Goal: Complete application form

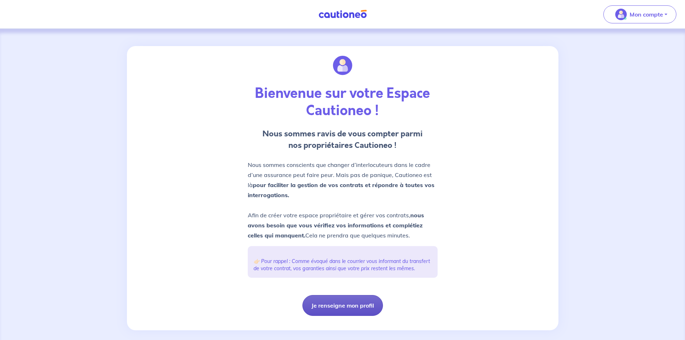
click at [337, 311] on button "Je renseigne mon profil" at bounding box center [342, 305] width 81 height 21
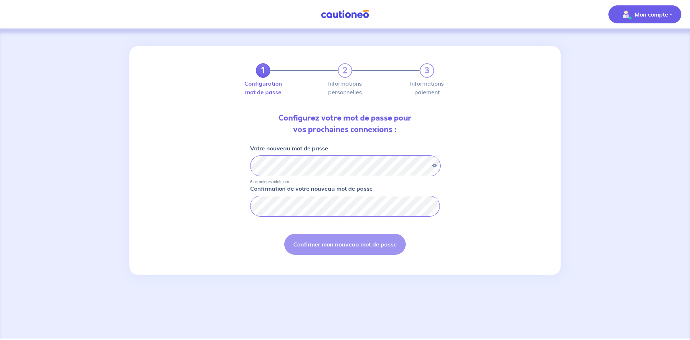
click at [646, 15] on p "Mon compte" at bounding box center [651, 14] width 33 height 9
click at [632, 47] on link "Mes informations" at bounding box center [638, 45] width 58 height 12
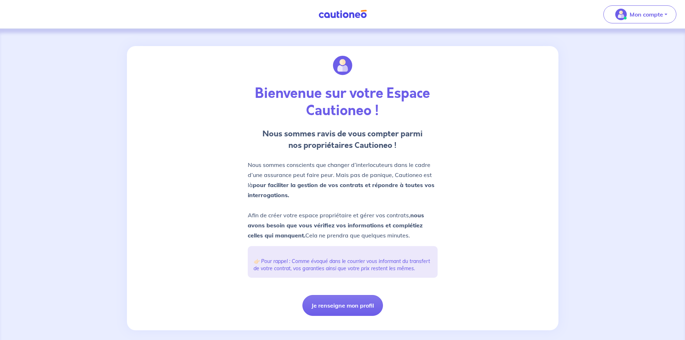
scroll to position [15, 0]
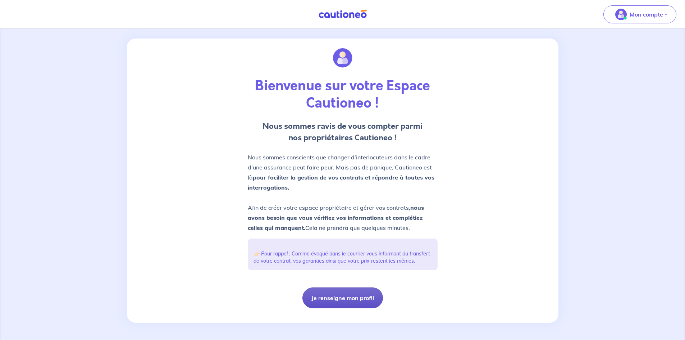
click at [336, 294] on button "Je renseigne mon profil" at bounding box center [342, 297] width 81 height 21
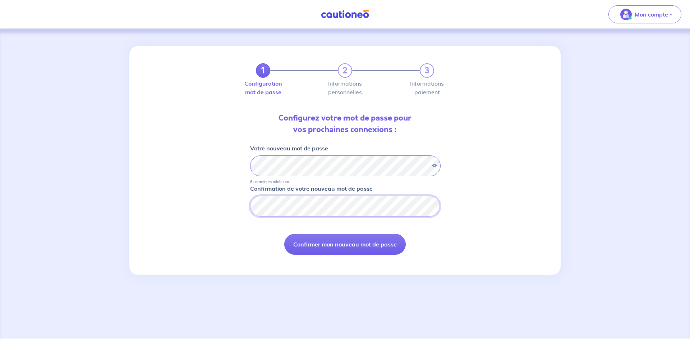
click at [284, 234] on button "Confirmer mon nouveau mot de passe" at bounding box center [345, 244] width 122 height 21
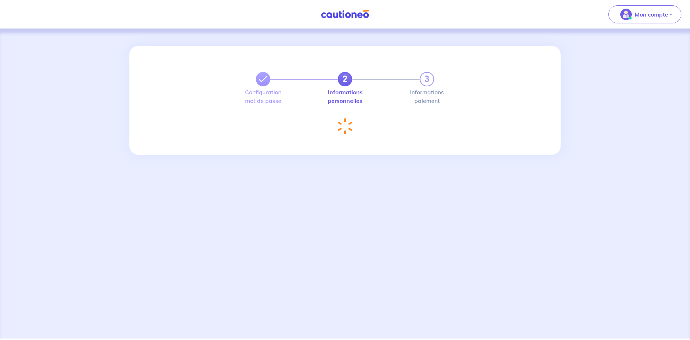
select select "FR"
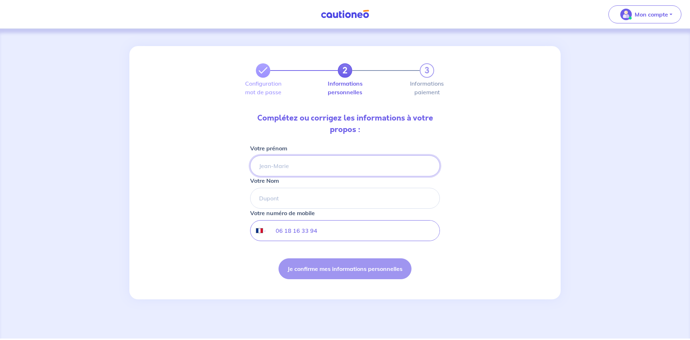
click at [371, 166] on input "Votre prénom" at bounding box center [345, 165] width 190 height 21
type input "[PERSON_NAME]"
type input "SOUALLE"
type input "06 18 16 33 94"
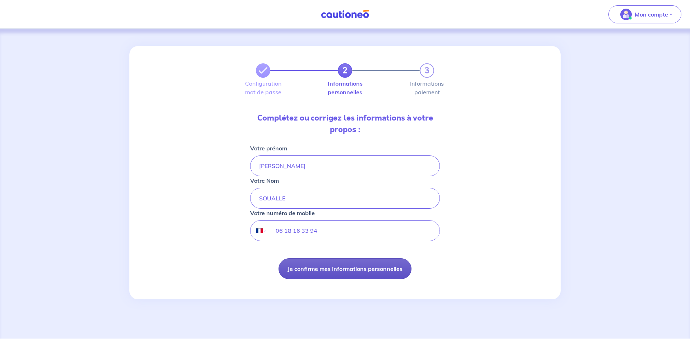
click at [326, 266] on button "Je confirme mes informations personnelles" at bounding box center [345, 268] width 133 height 21
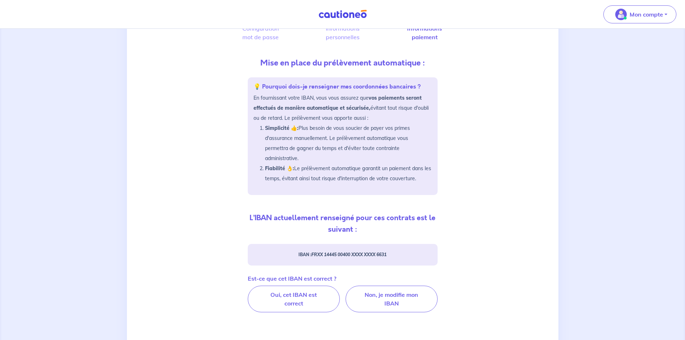
scroll to position [108, 0]
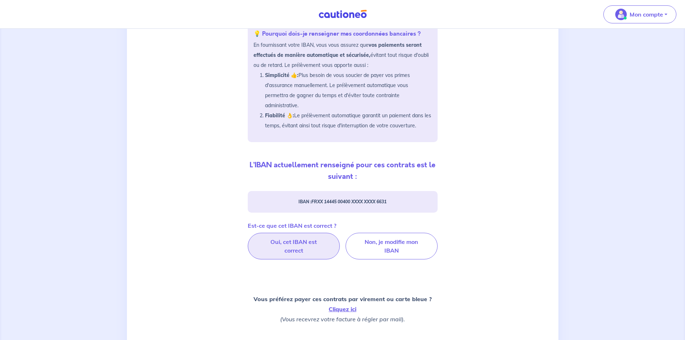
click at [297, 244] on label "Oui, cet IBAN est correct" at bounding box center [294, 246] width 92 height 27
click at [340, 237] on input "Oui, cet IBAN est correct" at bounding box center [342, 235] width 5 height 5
radio input "true"
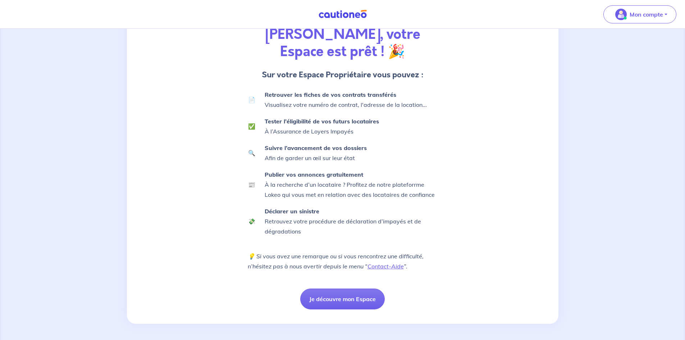
scroll to position [77, 0]
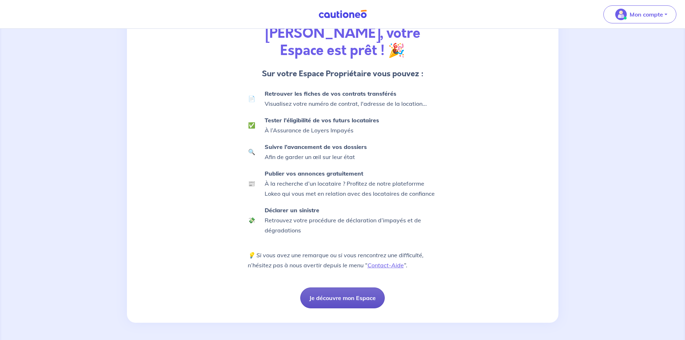
click at [332, 297] on button "Je découvre mon Espace" at bounding box center [342, 297] width 84 height 21
